Goal: Transaction & Acquisition: Purchase product/service

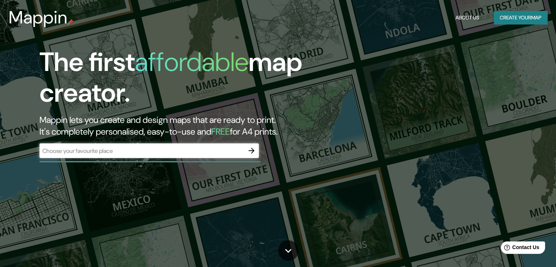
click at [535, 24] on div "Mappin About Us Create your map" at bounding box center [278, 17] width 556 height 23
click at [529, 20] on button "Create your map" at bounding box center [520, 18] width 53 height 14
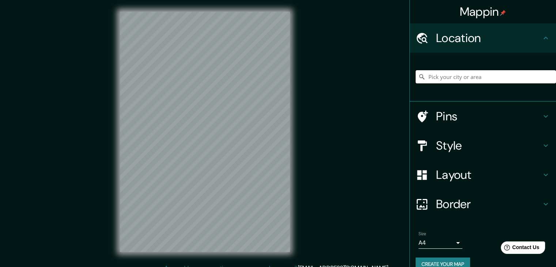
click at [470, 75] on input "Pick your city or area" at bounding box center [486, 76] width 140 height 13
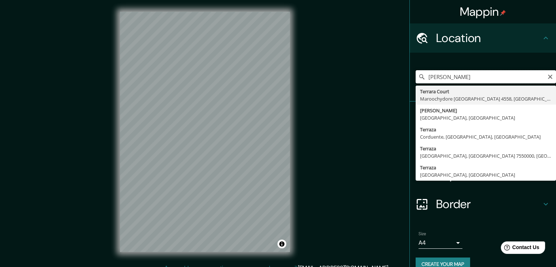
type input "[PERSON_NAME]"
click at [474, 76] on input "[PERSON_NAME]" at bounding box center [486, 76] width 140 height 13
click at [548, 75] on icon "Clear" at bounding box center [551, 77] width 6 height 6
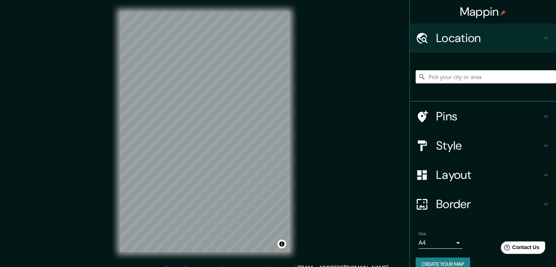
click at [492, 77] on input "Pick your city or area" at bounding box center [486, 76] width 140 height 13
paste input "C. 71a 31384, Aeropuerto, [GEOGRAPHIC_DATA], [GEOGRAPHIC_DATA]."
type input "[GEOGRAPHIC_DATA], [GEOGRAPHIC_DATA], 31384, [GEOGRAPHIC_DATA]"
click at [543, 117] on icon at bounding box center [546, 116] width 9 height 9
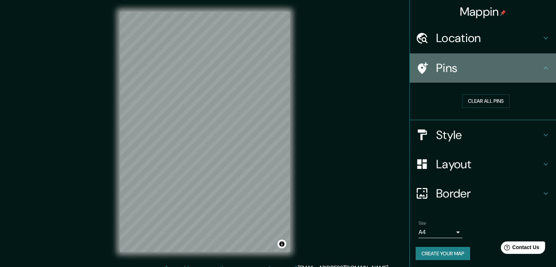
click at [417, 66] on icon at bounding box center [422, 68] width 13 height 13
click at [536, 67] on h4 "Pins" at bounding box center [488, 68] width 105 height 15
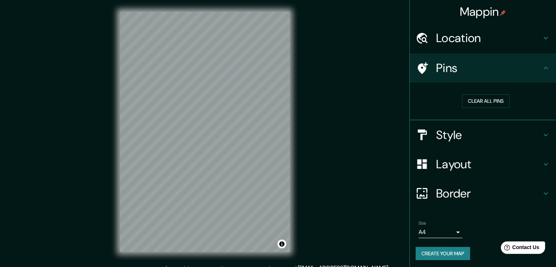
click at [543, 132] on icon at bounding box center [546, 135] width 9 height 9
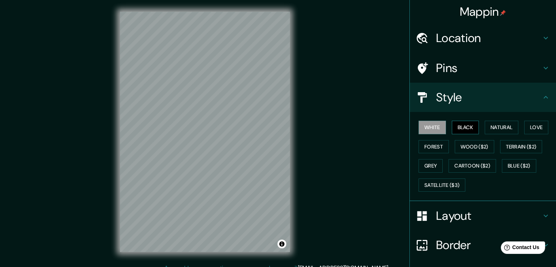
click at [466, 126] on button "Black" at bounding box center [465, 128] width 27 height 14
click at [495, 125] on button "Natural" at bounding box center [502, 128] width 34 height 14
click at [511, 125] on button "Natural" at bounding box center [502, 128] width 34 height 14
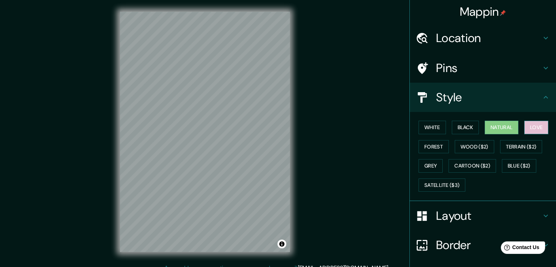
click at [525, 125] on button "Love" at bounding box center [537, 128] width 24 height 14
click at [419, 146] on button "Forest" at bounding box center [434, 147] width 30 height 14
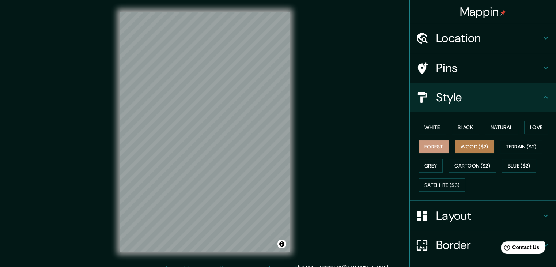
click at [472, 147] on button "Wood ($2)" at bounding box center [475, 147] width 40 height 14
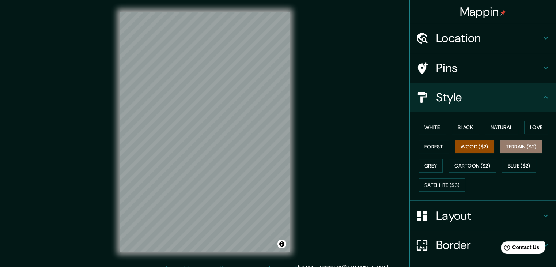
click at [503, 143] on button "Terrain ($2)" at bounding box center [521, 147] width 42 height 14
click at [428, 161] on button "Grey" at bounding box center [431, 166] width 24 height 14
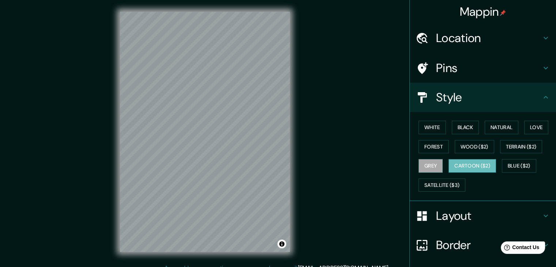
click at [461, 165] on button "Cartoon ($2)" at bounding box center [473, 166] width 48 height 14
click at [517, 162] on button "Blue ($2)" at bounding box center [519, 166] width 34 height 14
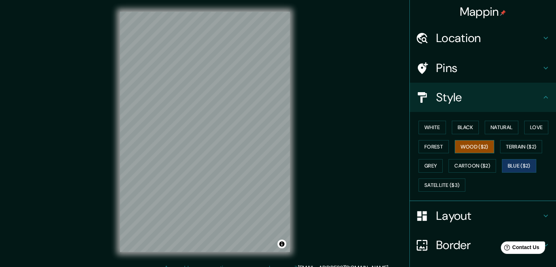
click at [468, 143] on button "Wood ($2)" at bounding box center [475, 147] width 40 height 14
click at [435, 145] on button "Forest" at bounding box center [434, 147] width 30 height 14
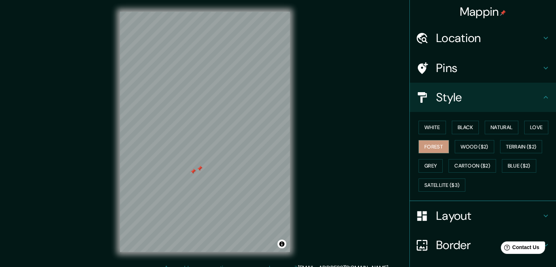
click at [192, 172] on div at bounding box center [193, 172] width 6 height 6
click at [199, 168] on div at bounding box center [200, 169] width 6 height 6
